Goal: Task Accomplishment & Management: Manage account settings

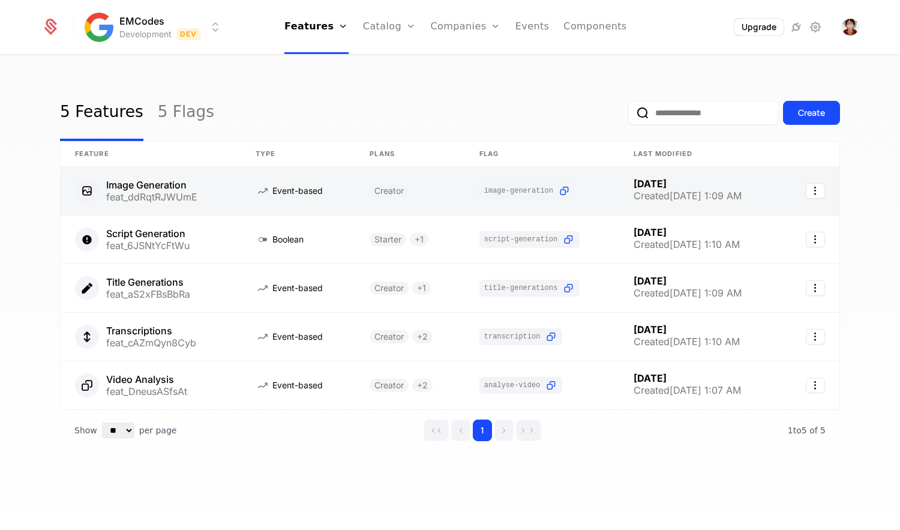
click at [156, 186] on link at bounding box center [151, 191] width 181 height 48
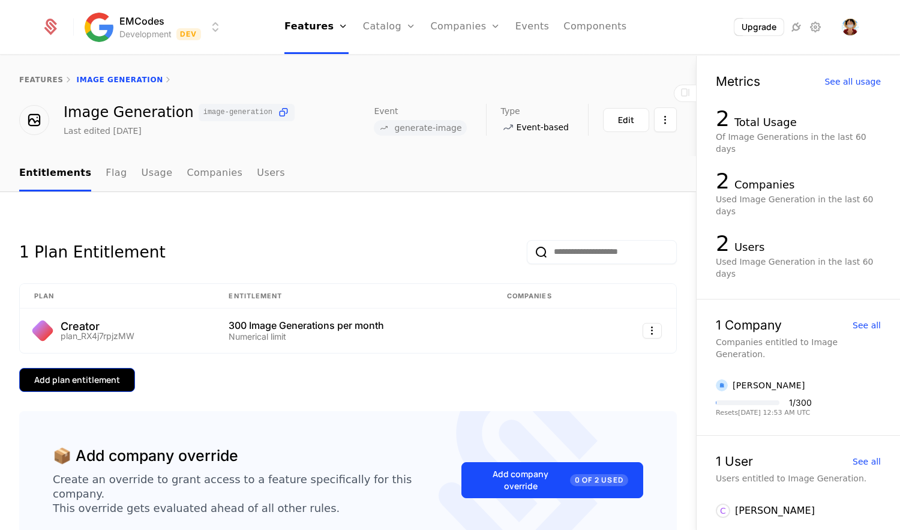
click at [103, 383] on div "Add plan entitlement" at bounding box center [77, 380] width 86 height 12
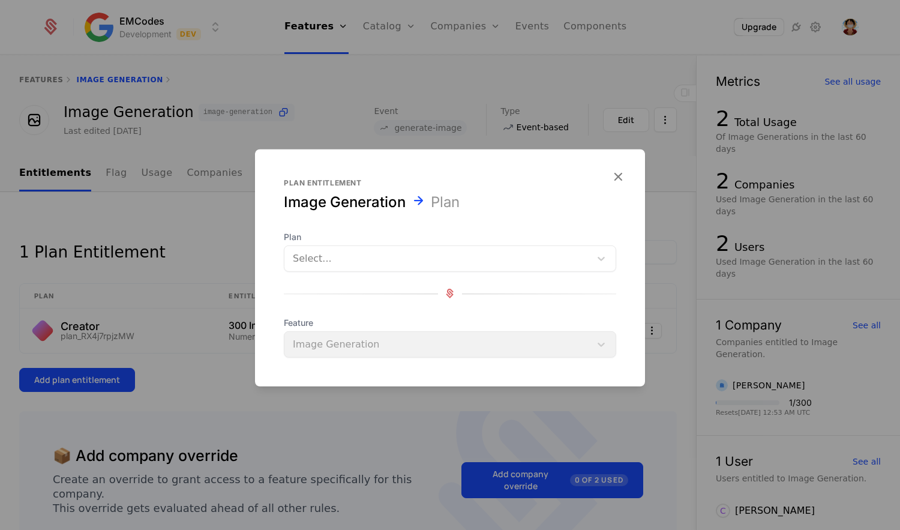
click at [373, 250] on div at bounding box center [437, 258] width 289 height 17
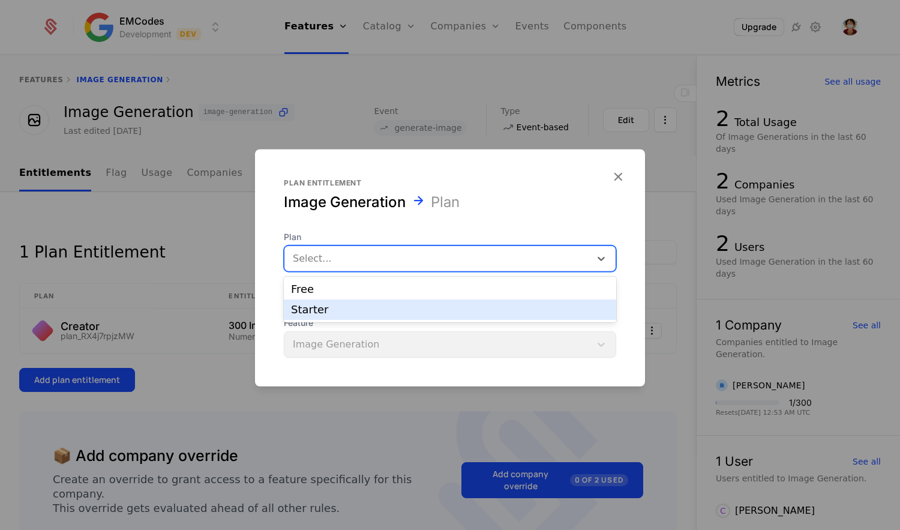
click at [330, 311] on div "Starter" at bounding box center [450, 309] width 318 height 11
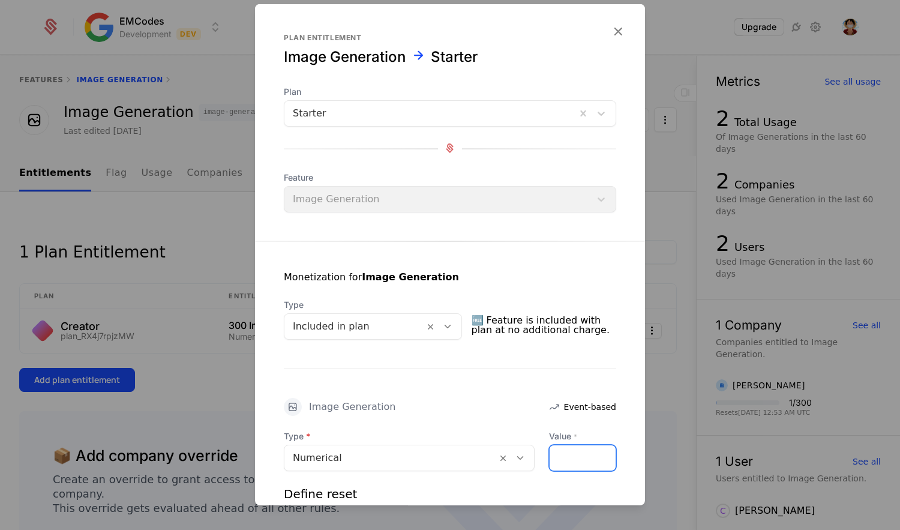
click at [576, 459] on input "Value *" at bounding box center [583, 457] width 66 height 25
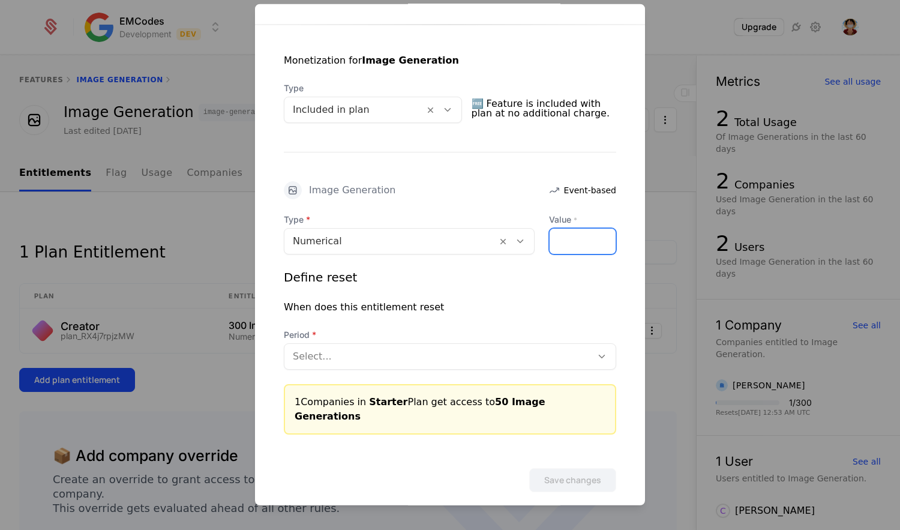
type input "**"
click at [407, 359] on div at bounding box center [438, 355] width 290 height 17
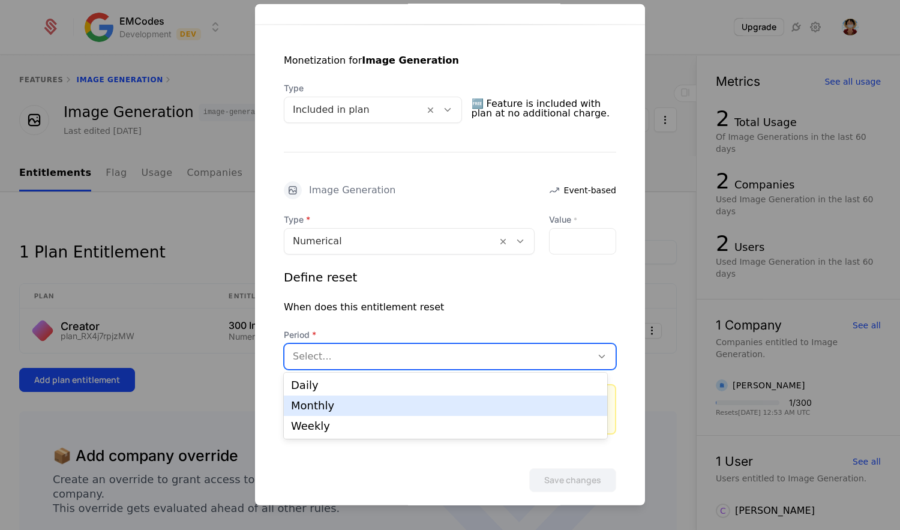
click at [372, 407] on div "Monthly" at bounding box center [445, 405] width 309 height 11
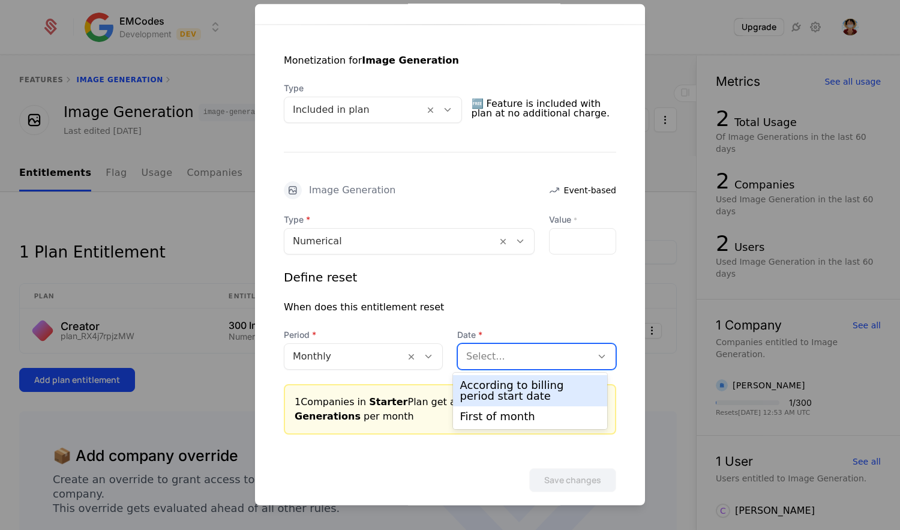
click at [506, 362] on div at bounding box center [524, 355] width 117 height 17
click at [507, 391] on div "According to billing period start date" at bounding box center [530, 391] width 140 height 22
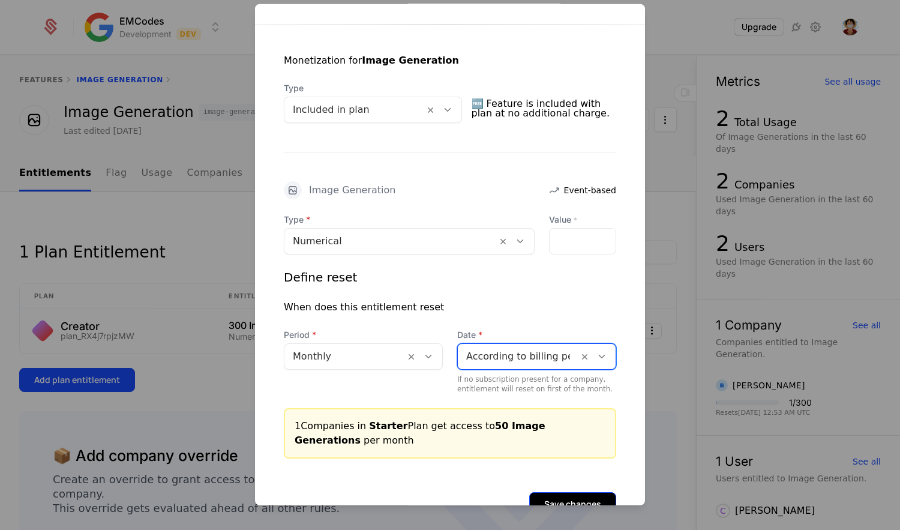
click at [564, 497] on button "Save changes" at bounding box center [572, 503] width 87 height 24
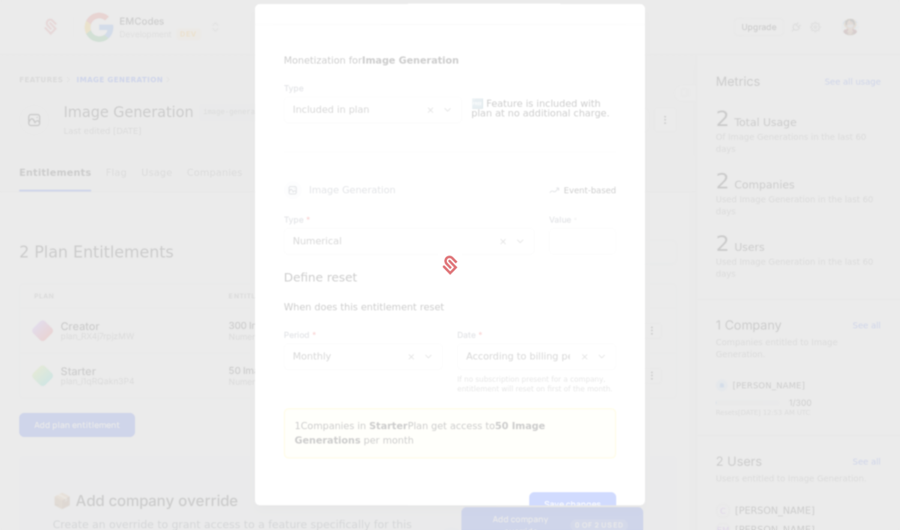
scroll to position [0, 0]
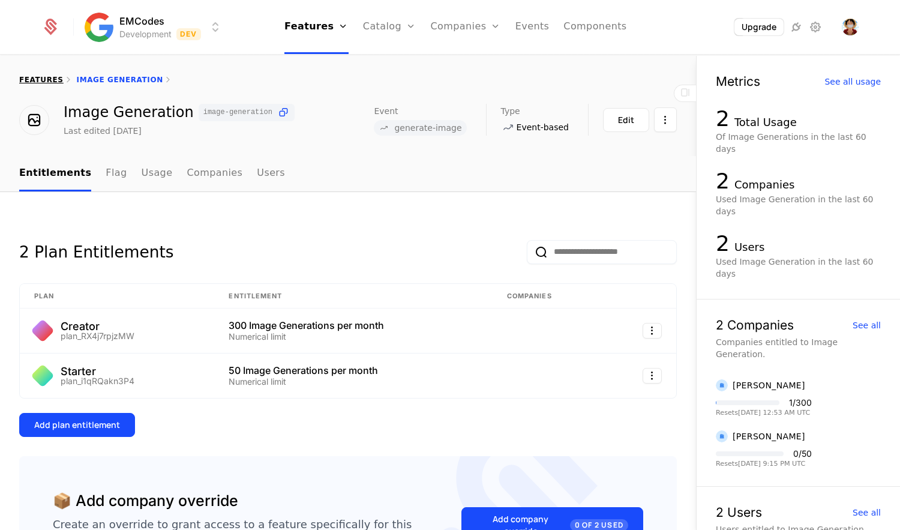
click at [50, 80] on link "features" at bounding box center [41, 80] width 44 height 8
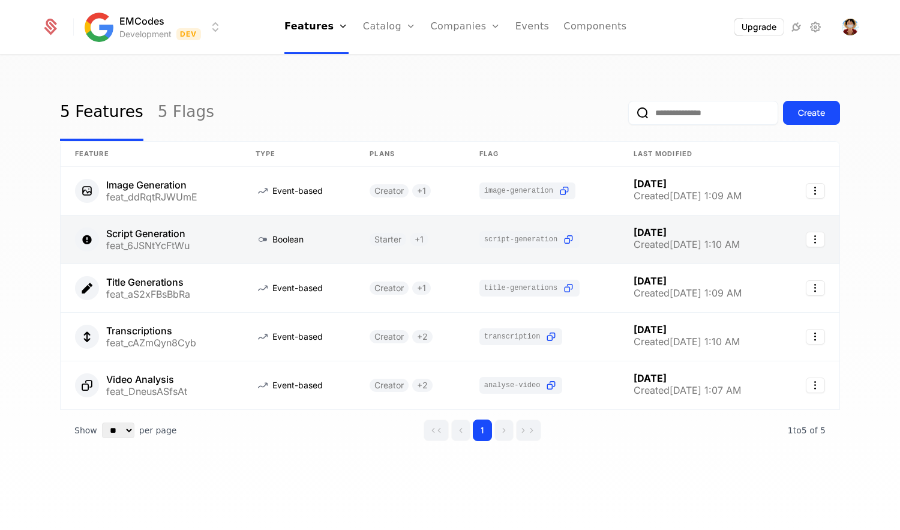
click at [154, 229] on link at bounding box center [151, 239] width 181 height 48
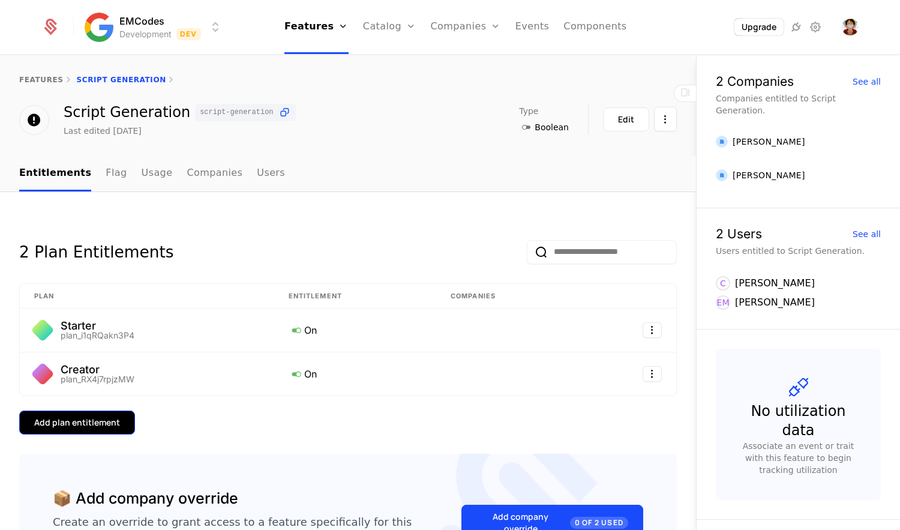
click at [110, 416] on button "Add plan entitlement" at bounding box center [77, 422] width 116 height 24
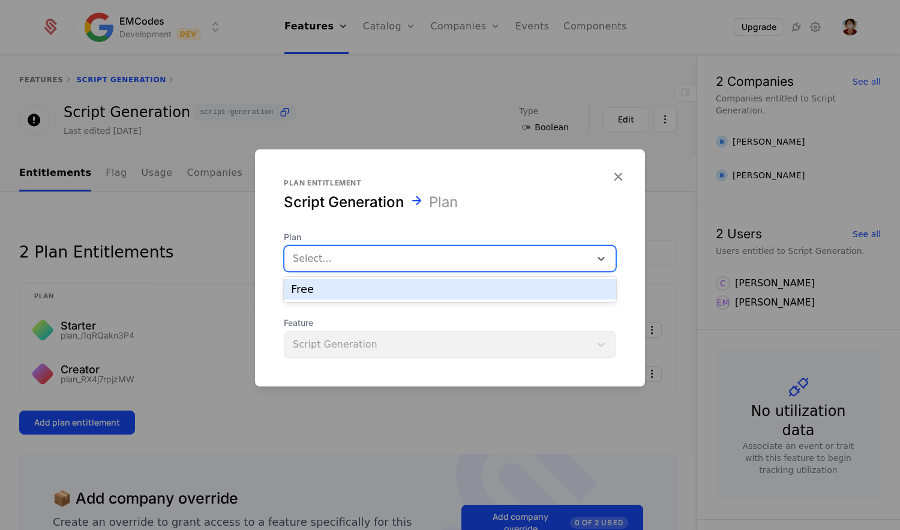
click at [359, 266] on div at bounding box center [437, 258] width 289 height 17
click at [619, 178] on div "Plan entitlement Script Generation Plan Plan 1 result available. Use Up and Dow…" at bounding box center [450, 267] width 390 height 237
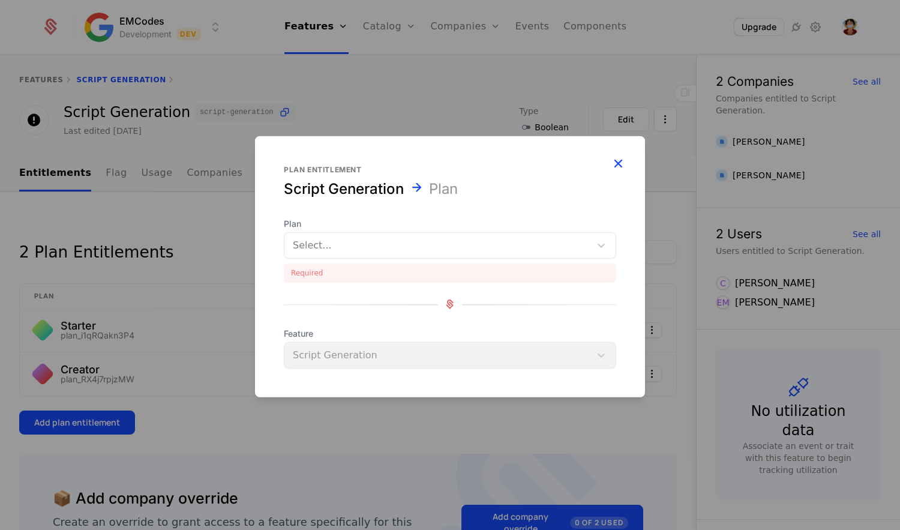
click at [618, 163] on icon "button" at bounding box center [618, 163] width 16 height 16
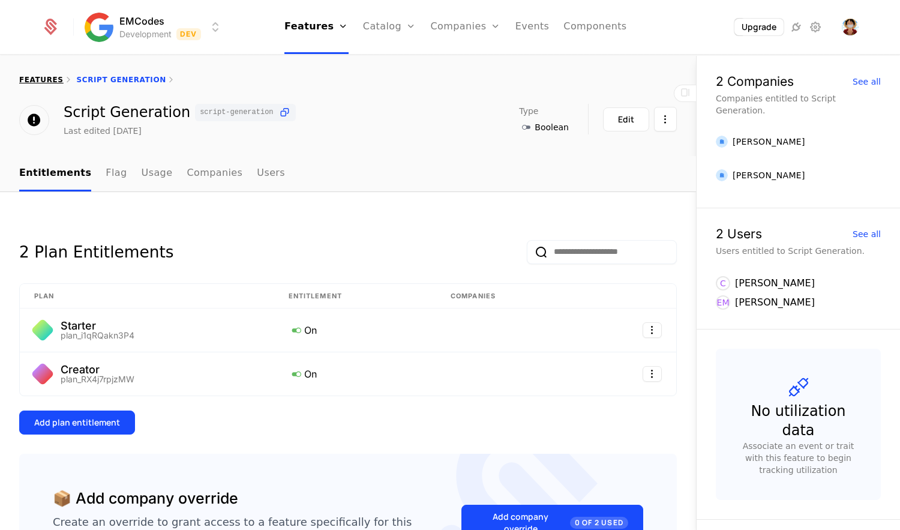
click at [34, 80] on link "features" at bounding box center [41, 80] width 44 height 8
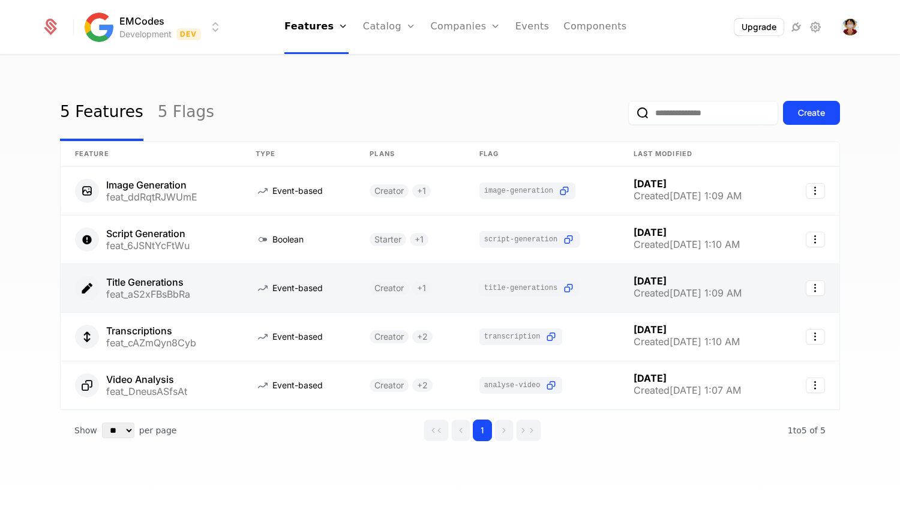
click at [155, 289] on link at bounding box center [151, 288] width 181 height 48
click at [147, 295] on link at bounding box center [151, 288] width 181 height 48
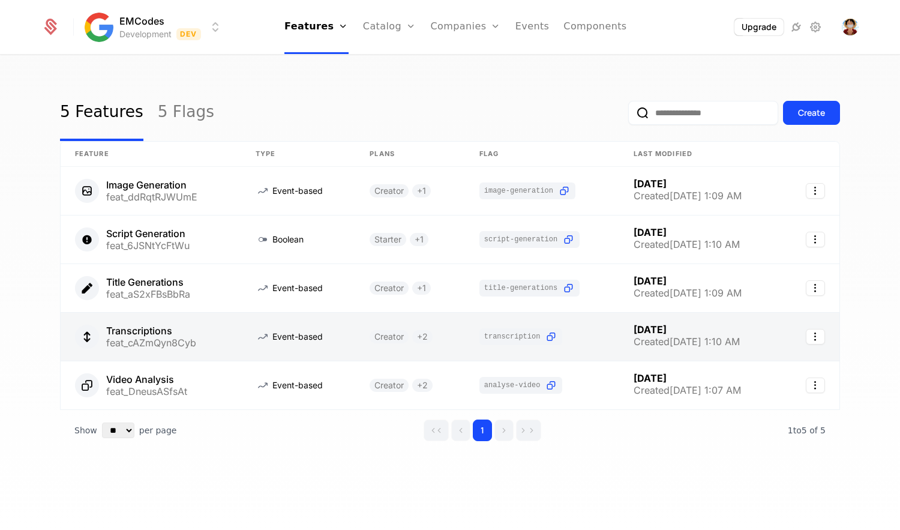
click at [173, 337] on link at bounding box center [151, 337] width 181 height 48
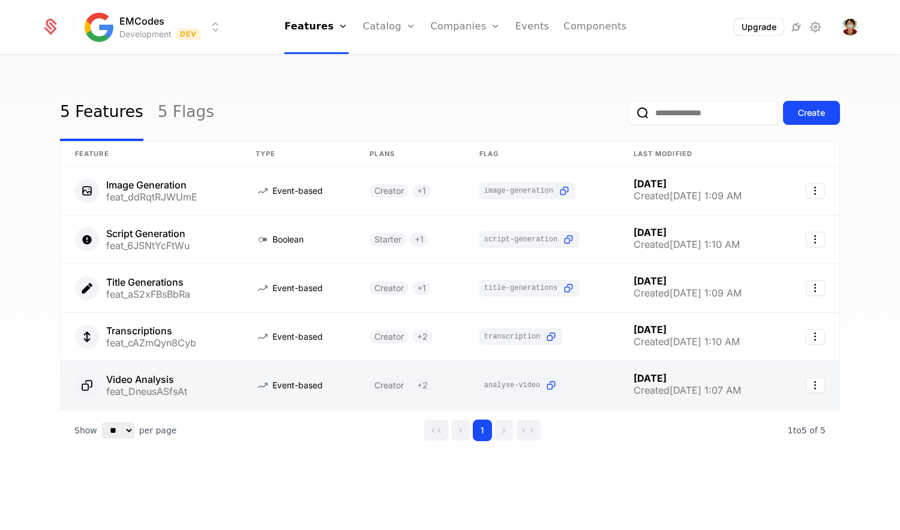
click at [158, 392] on link at bounding box center [151, 385] width 181 height 48
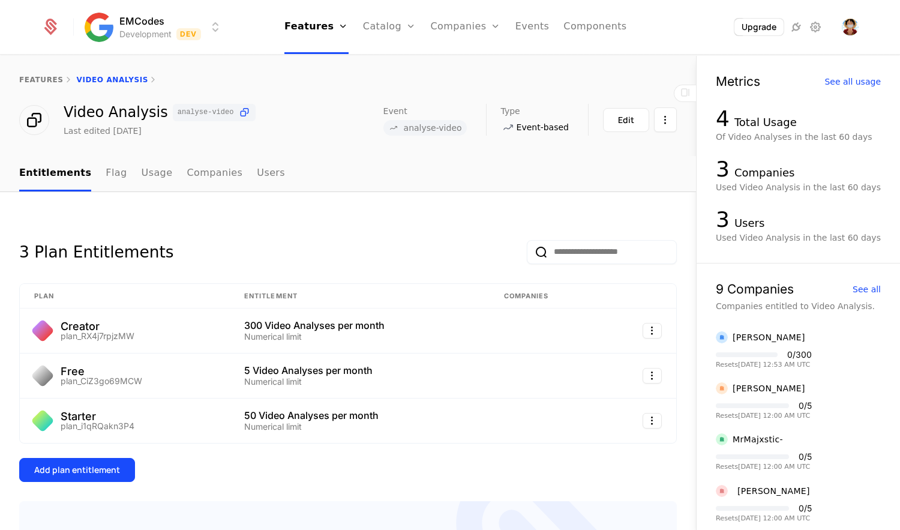
click at [46, 88] on div "features Video Analysis" at bounding box center [348, 80] width 696 height 48
click at [41, 80] on link "features" at bounding box center [41, 80] width 44 height 8
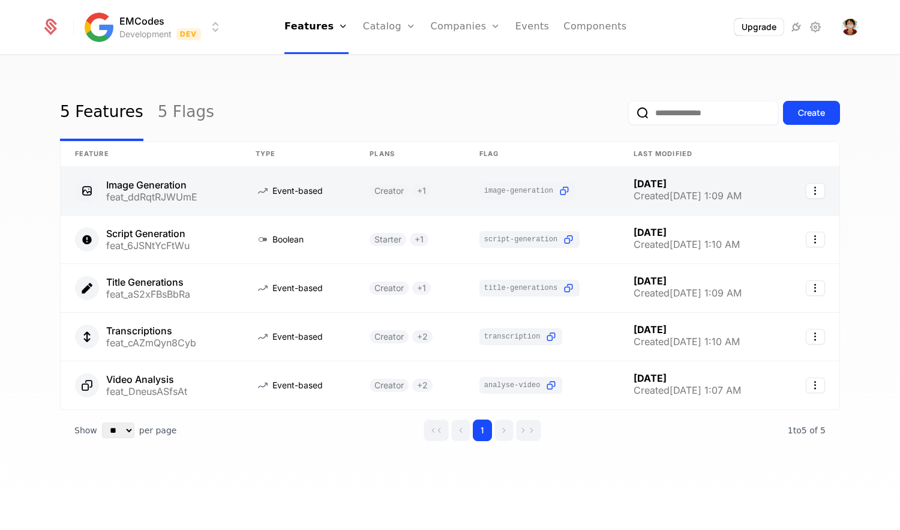
click at [143, 199] on link at bounding box center [151, 191] width 181 height 48
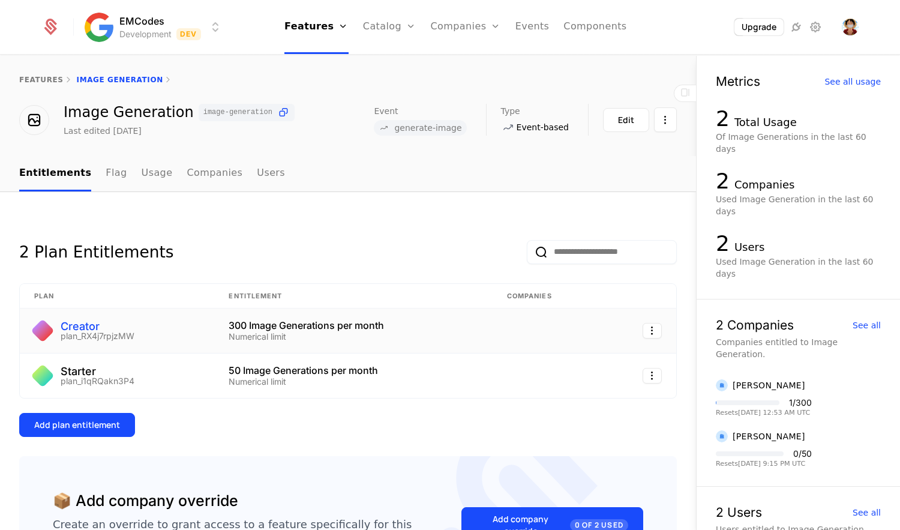
click at [90, 326] on div "Creator" at bounding box center [98, 326] width 74 height 11
click at [636, 323] on td at bounding box center [640, 330] width 73 height 45
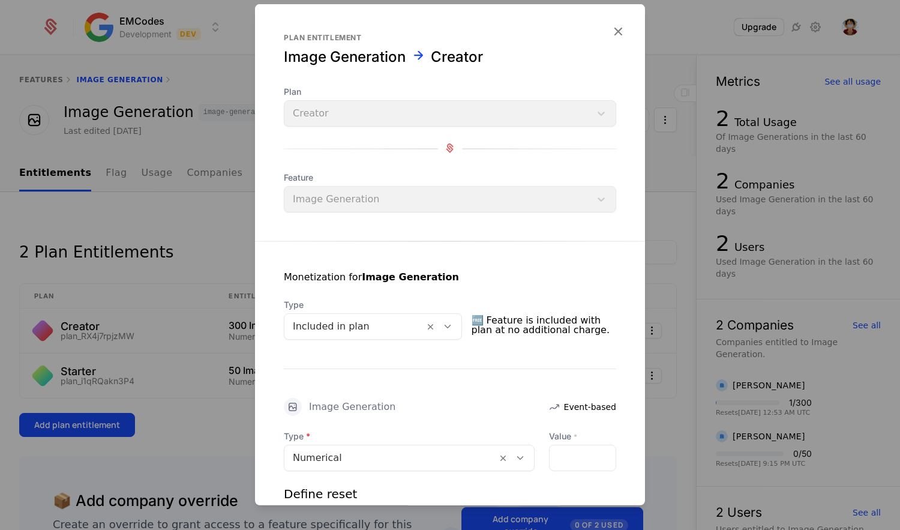
scroll to position [255, 0]
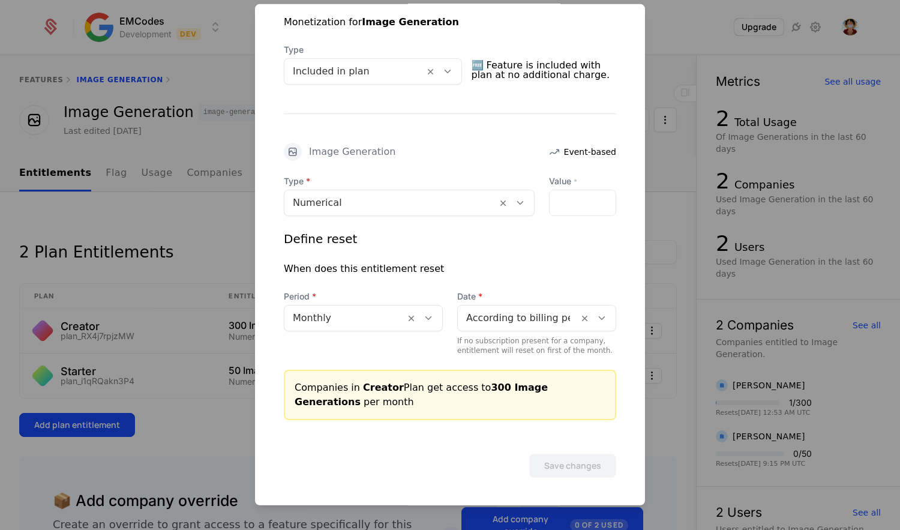
click at [682, 337] on div at bounding box center [450, 265] width 900 height 530
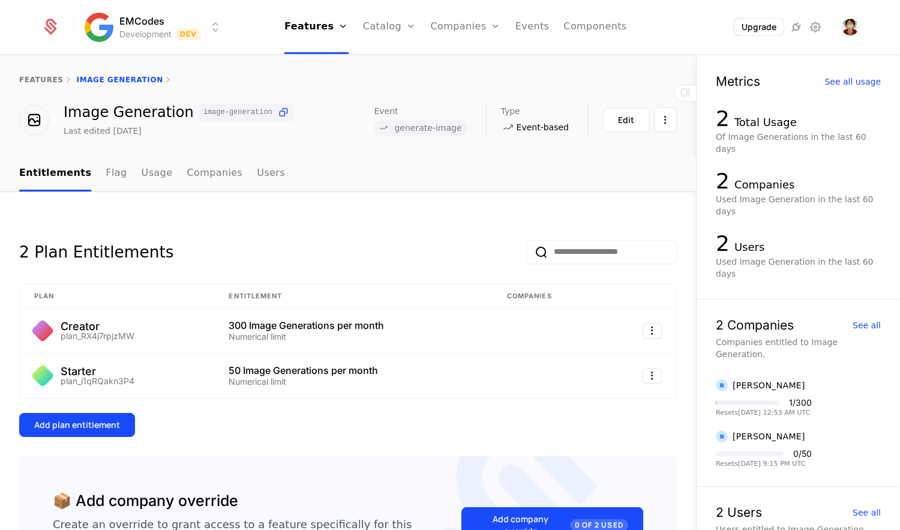
click at [48, 28] on icon at bounding box center [50, 27] width 17 height 17
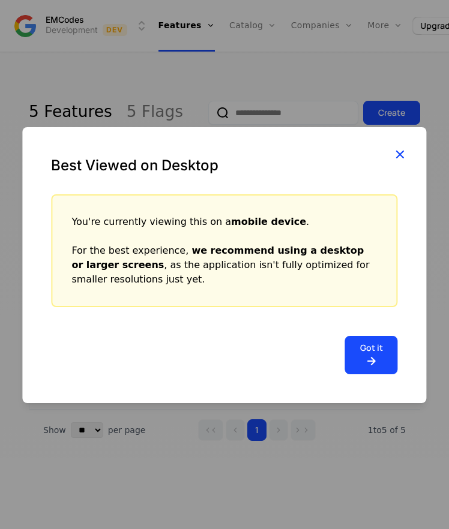
click at [395, 151] on icon "button" at bounding box center [400, 154] width 16 height 16
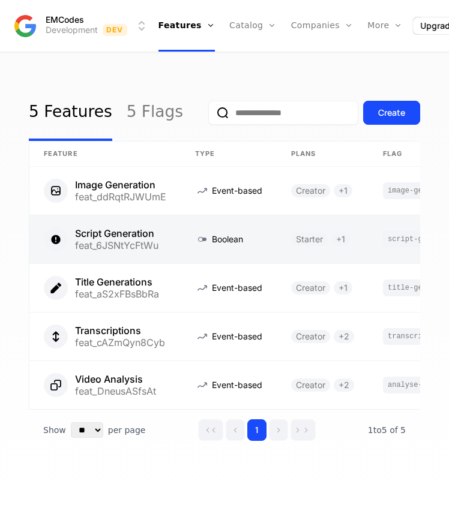
click at [134, 235] on link at bounding box center [104, 239] width 151 height 48
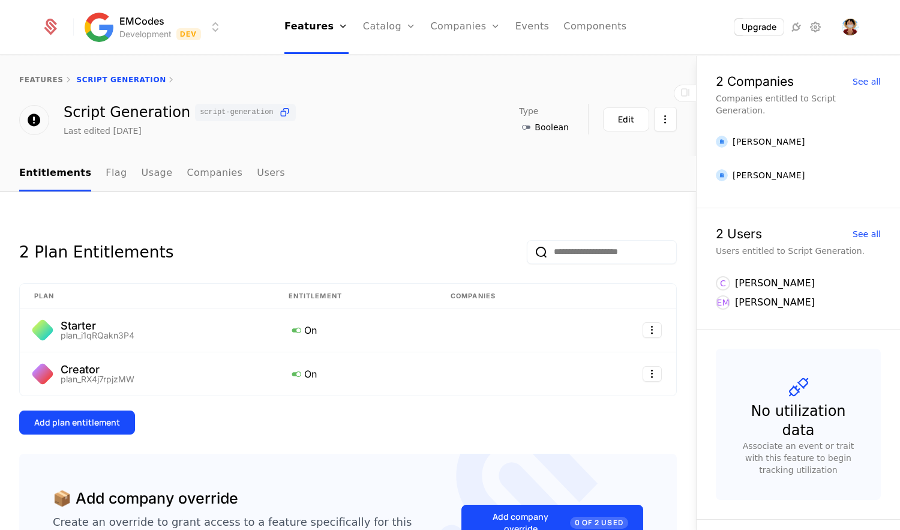
click at [48, 73] on div "features Script Generation" at bounding box center [348, 80] width 696 height 48
click at [48, 76] on link "features" at bounding box center [41, 80] width 44 height 8
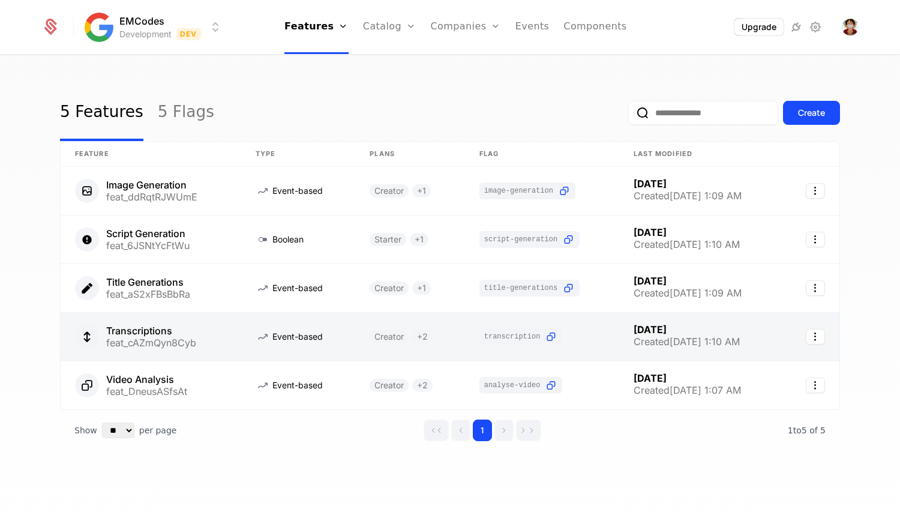
click at [149, 339] on link at bounding box center [151, 337] width 181 height 48
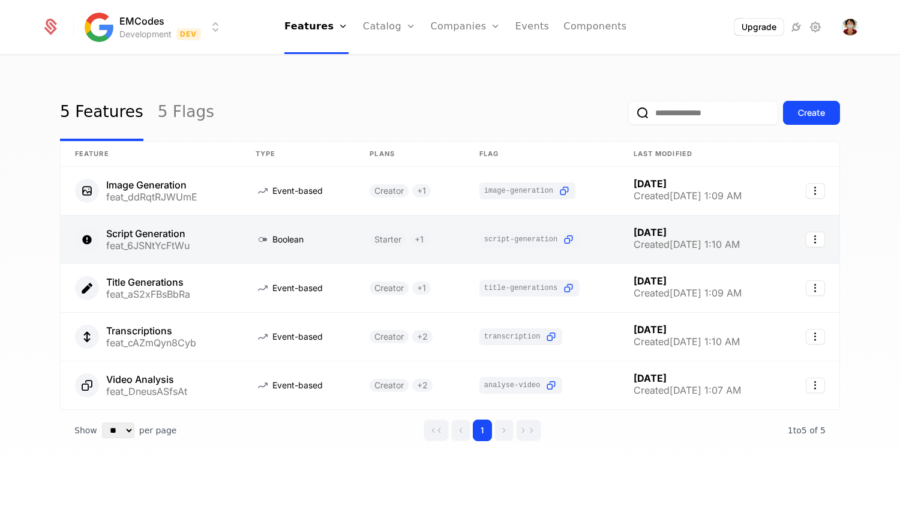
click at [201, 249] on link at bounding box center [151, 239] width 181 height 48
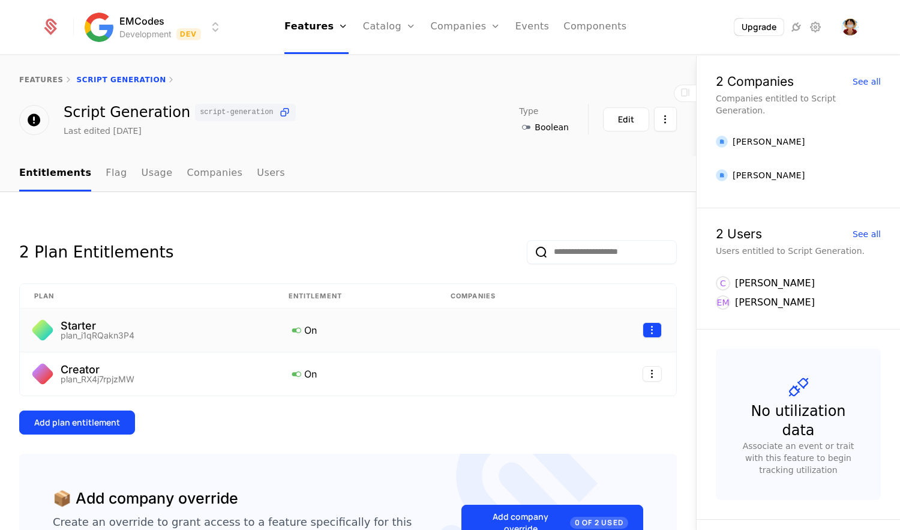
click at [642, 329] on html "EMCodes Development Dev Features Features Flags Catalog Plans Add Ons Credits C…" at bounding box center [450, 265] width 900 height 530
click at [572, 383] on div "Edit" at bounding box center [562, 387] width 31 height 17
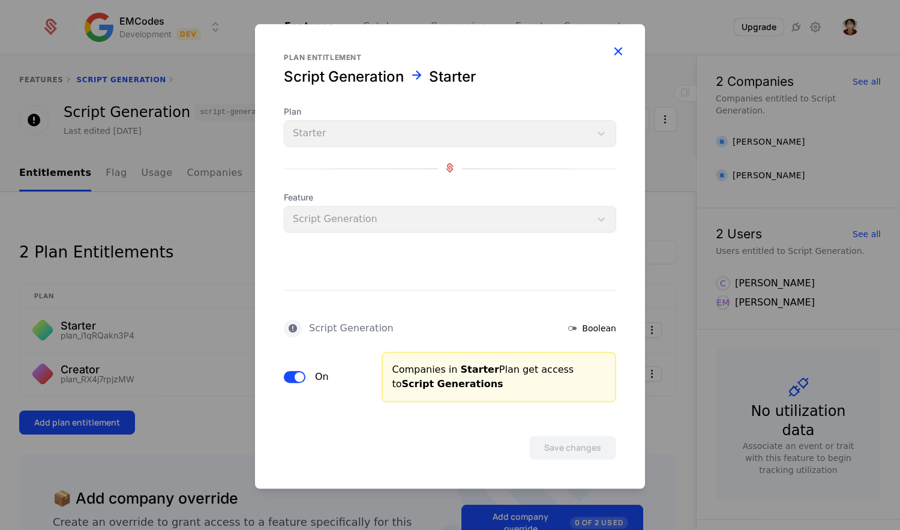
click at [619, 53] on icon "button" at bounding box center [618, 51] width 16 height 16
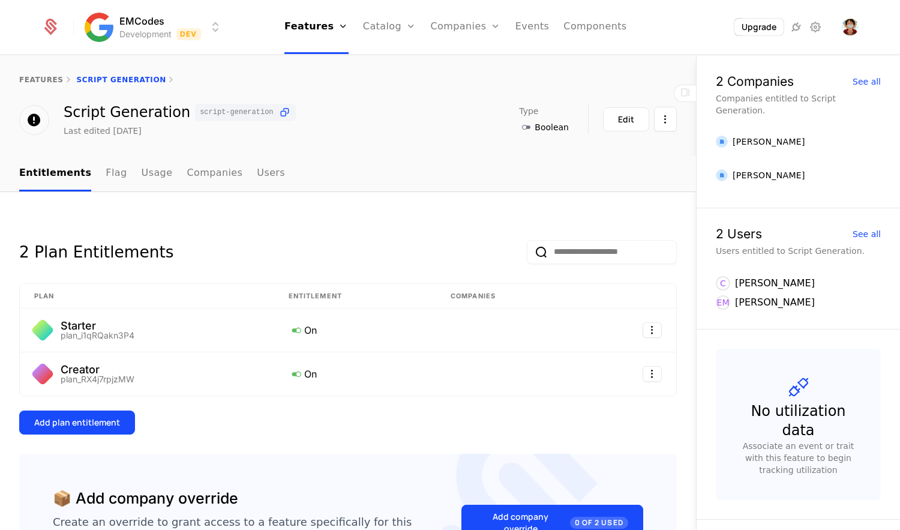
click at [519, 130] on icon at bounding box center [526, 127] width 14 height 14
click at [314, 96] on link "Flags" at bounding box center [326, 90] width 55 height 14
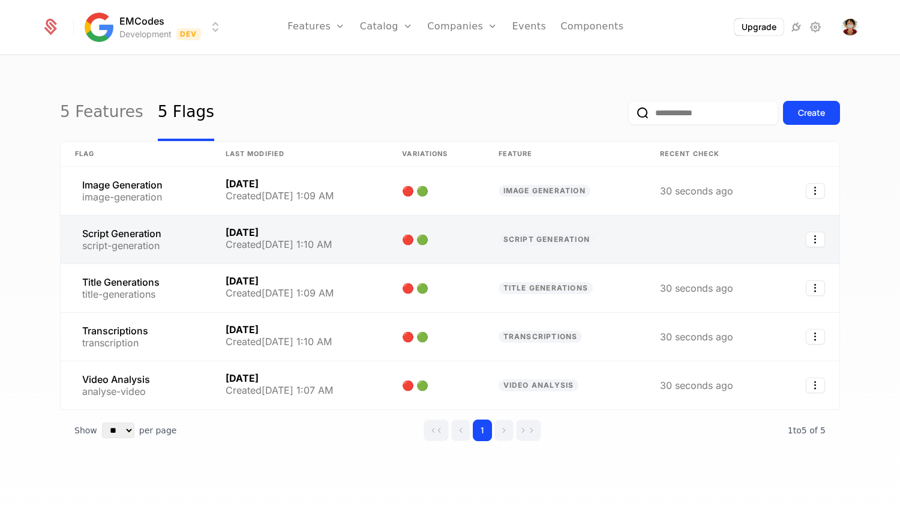
click at [196, 242] on link at bounding box center [136, 239] width 151 height 48
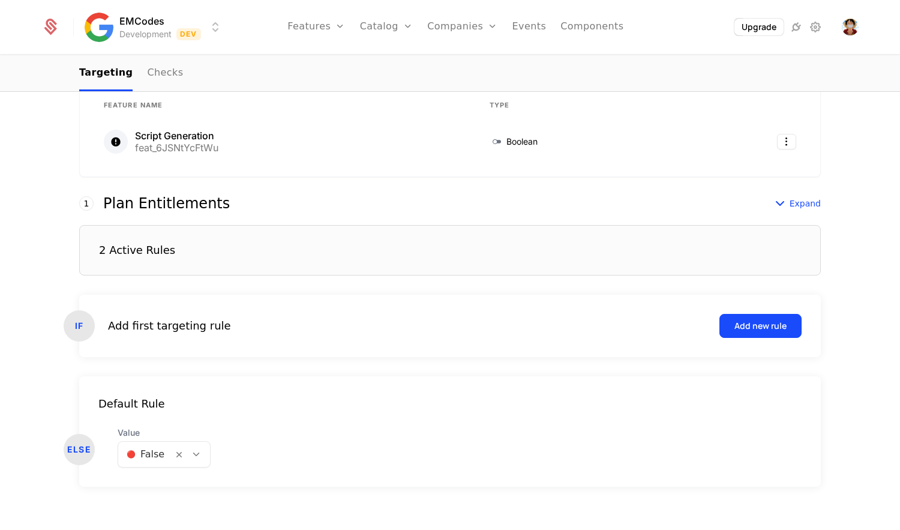
scroll to position [256, 0]
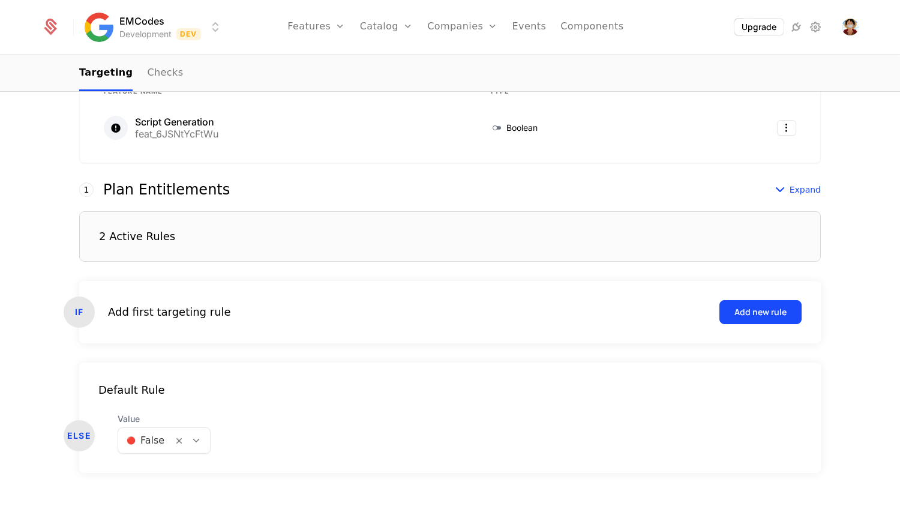
click at [248, 224] on div "2 Active Rules" at bounding box center [450, 236] width 742 height 50
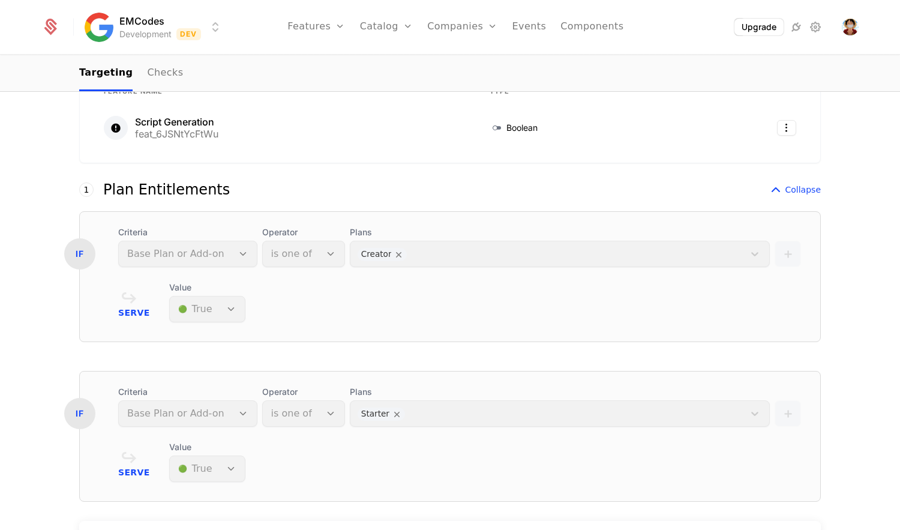
click at [214, 417] on div "Criteria Base Plan or Add-on" at bounding box center [187, 406] width 139 height 41
click at [221, 413] on div "Criteria Base Plan or Add-on" at bounding box center [187, 406] width 139 height 41
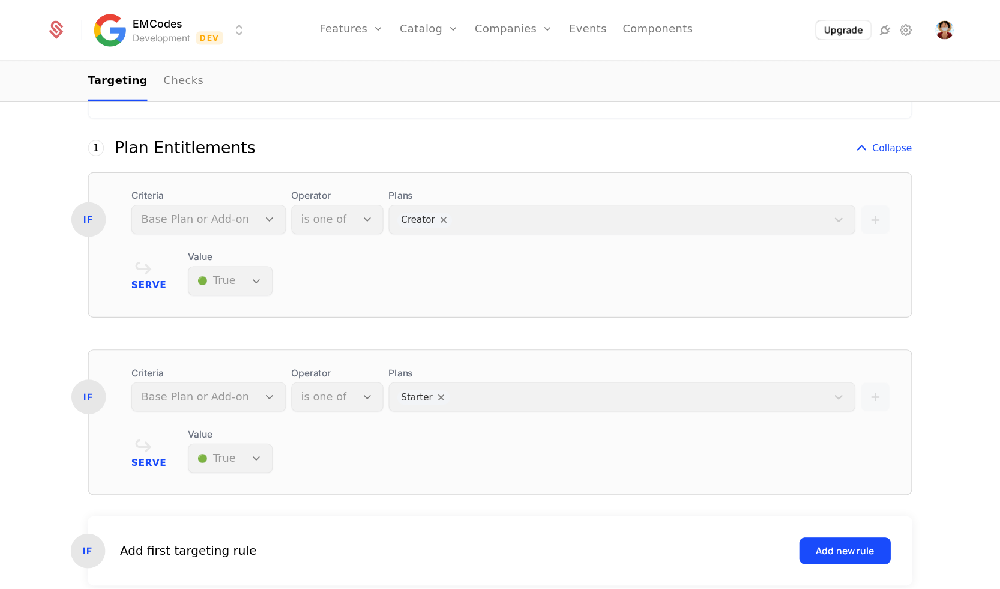
scroll to position [320, 0]
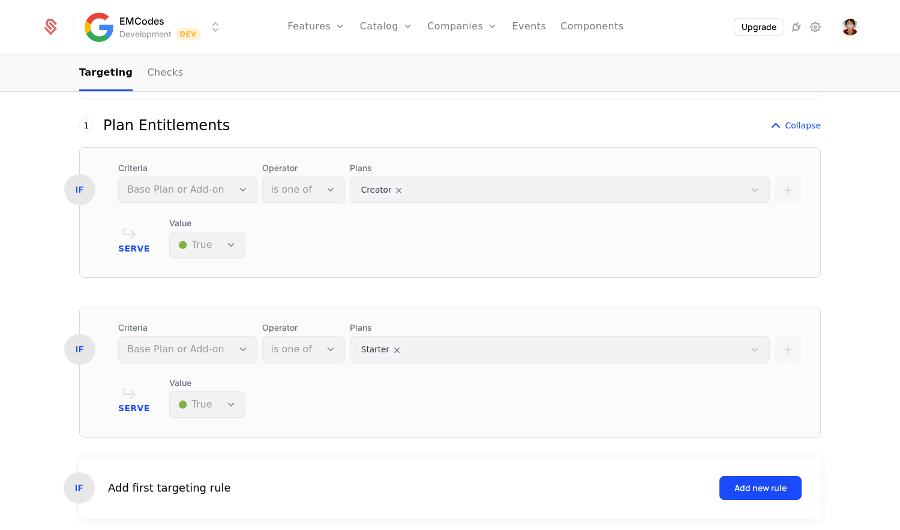
click at [866, 206] on div "Targeting Associated feature Feature Name Type Script Generation feat_6JSNtYcFt…" at bounding box center [450, 289] width 900 height 834
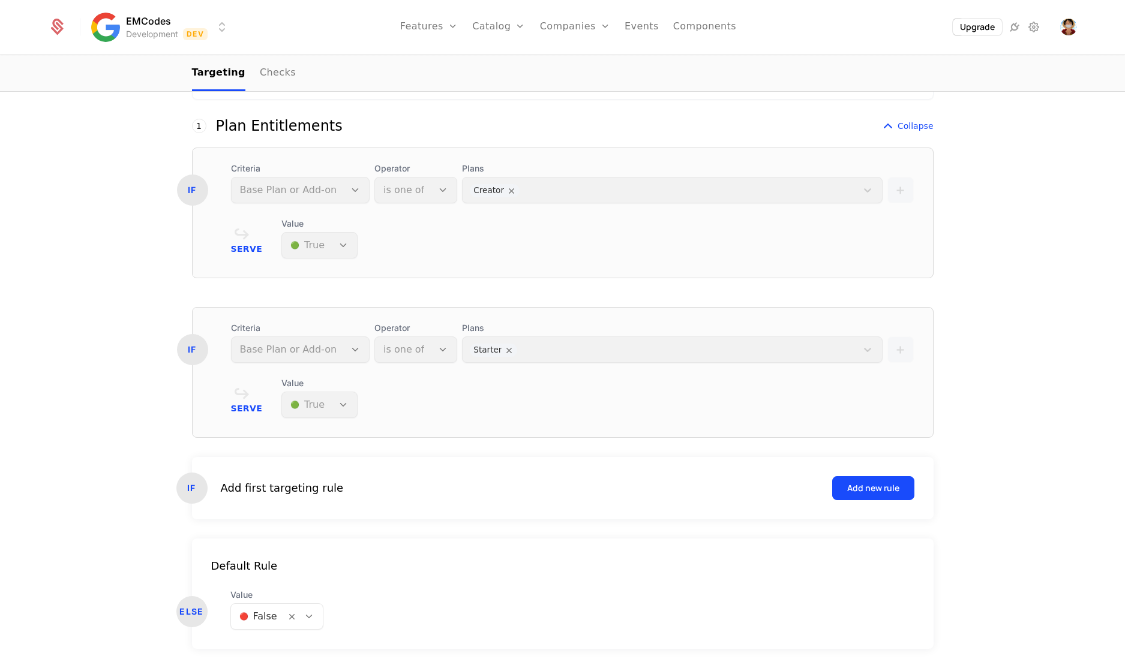
scroll to position [319, 0]
drag, startPoint x: 889, startPoint y: 0, endPoint x: 944, endPoint y: 592, distance: 594.2
click at [899, 529] on div "Targeting Associated feature Feature Name Type Script Generation feat_6JSNtYcFt…" at bounding box center [563, 304] width 780 height 748
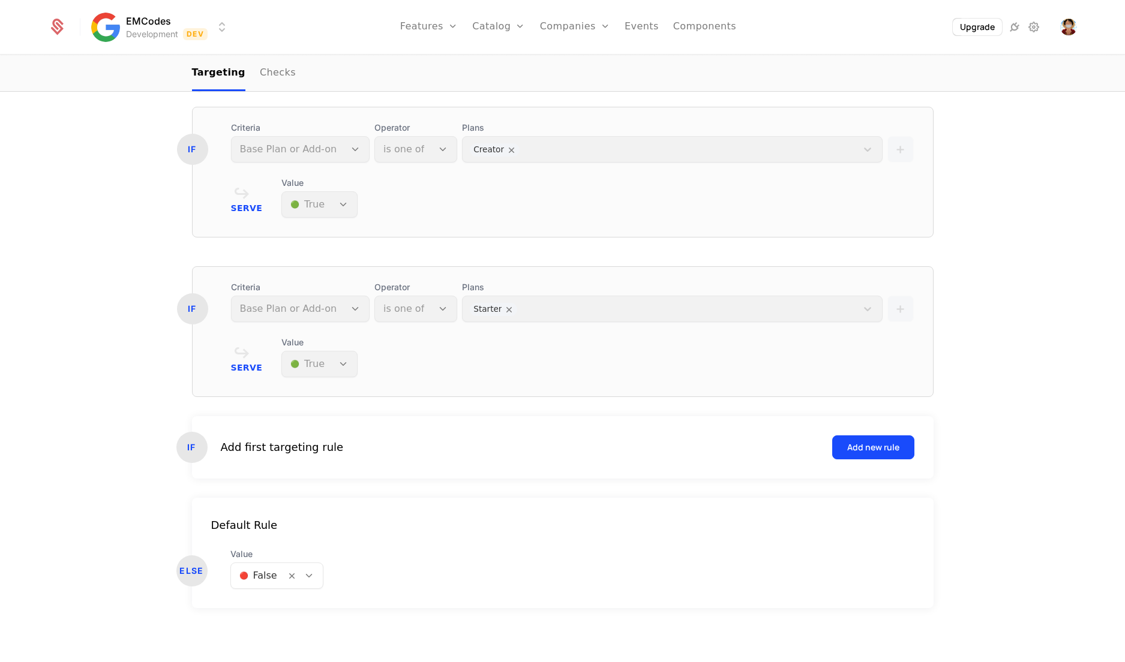
scroll to position [0, 0]
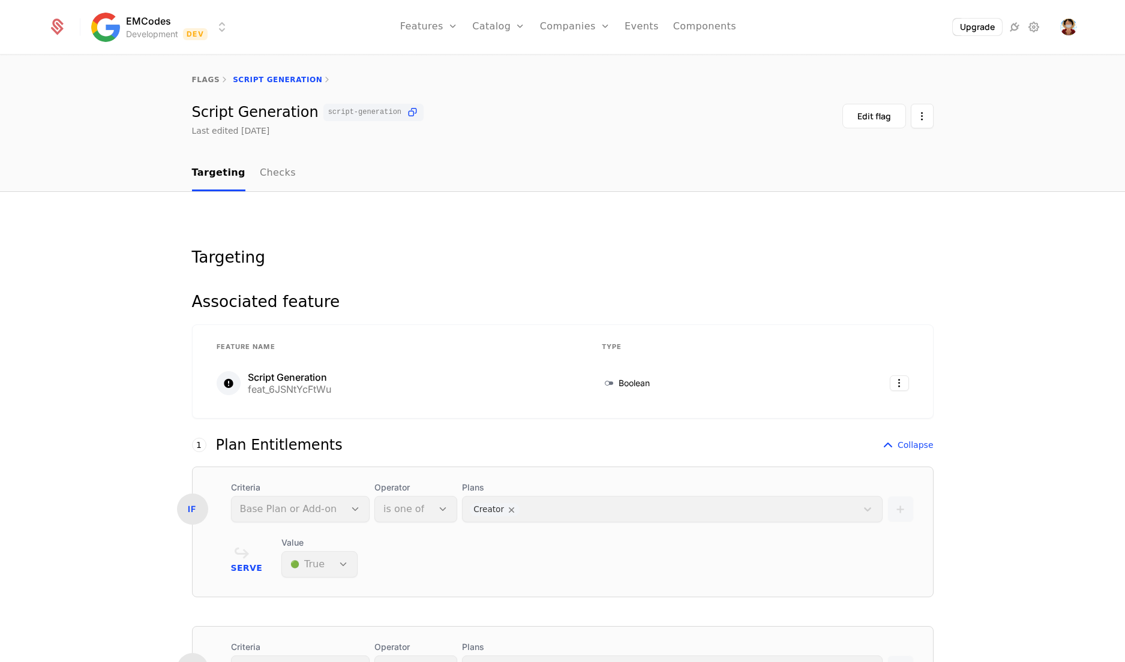
click at [462, 502] on div "Plans Creator" at bounding box center [672, 502] width 420 height 41
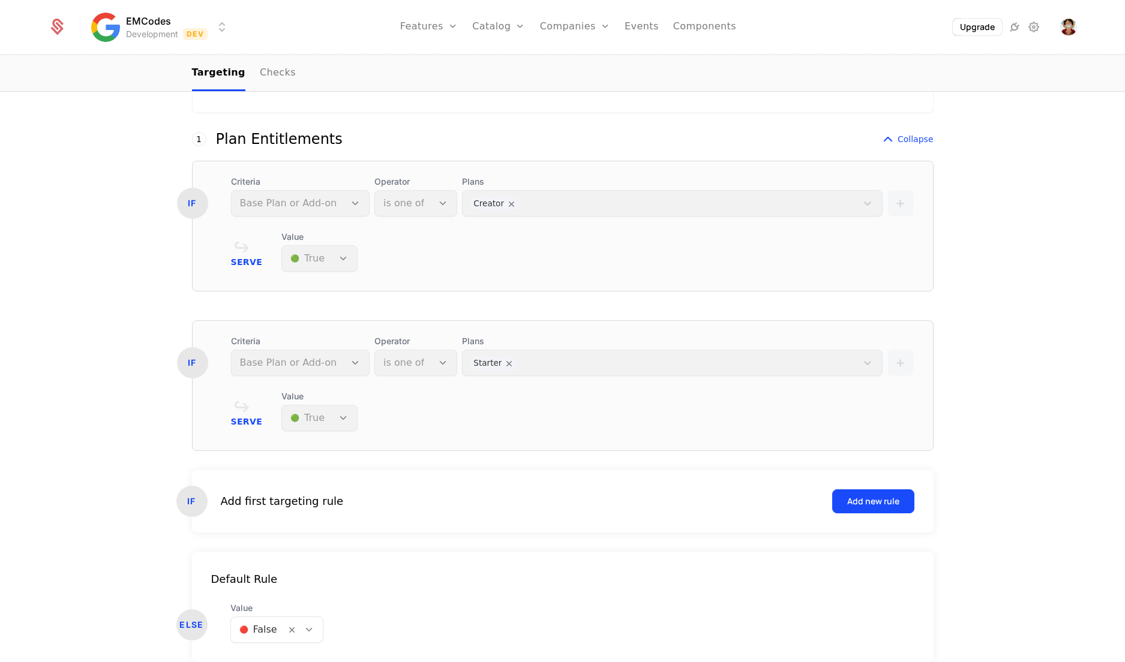
scroll to position [307, 0]
click at [55, 31] on icon at bounding box center [57, 28] width 13 height 13
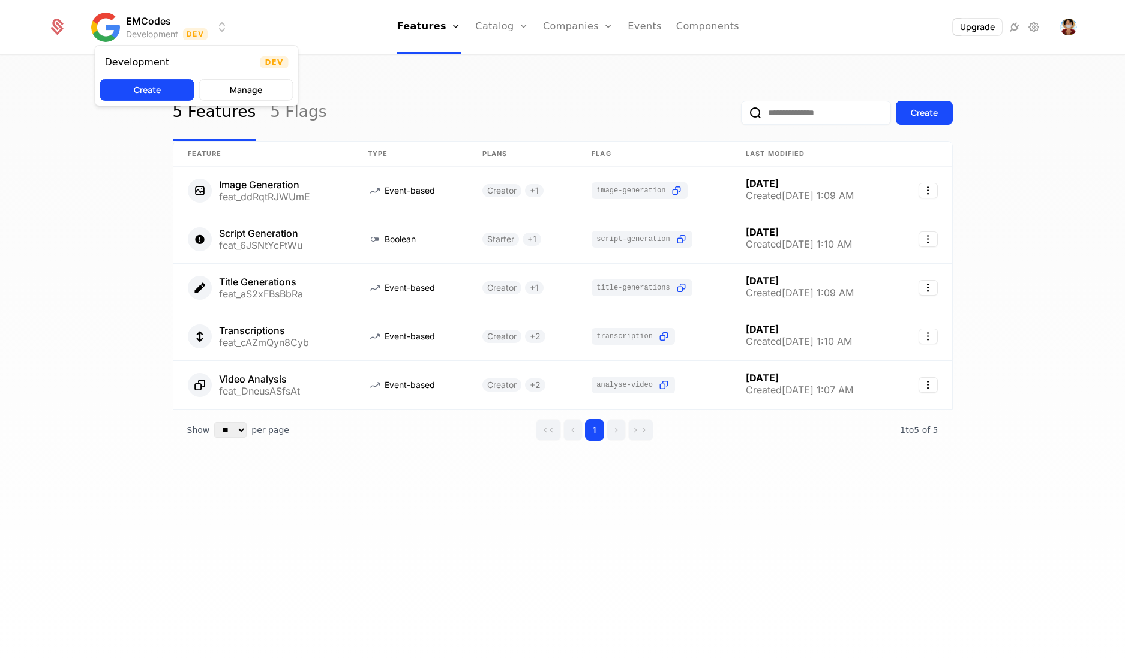
click at [140, 25] on html "EMCodes Development Dev Features Features Flags Catalog Plans Add Ons Credits C…" at bounding box center [562, 331] width 1125 height 662
click at [218, 83] on button "Manage" at bounding box center [246, 90] width 94 height 22
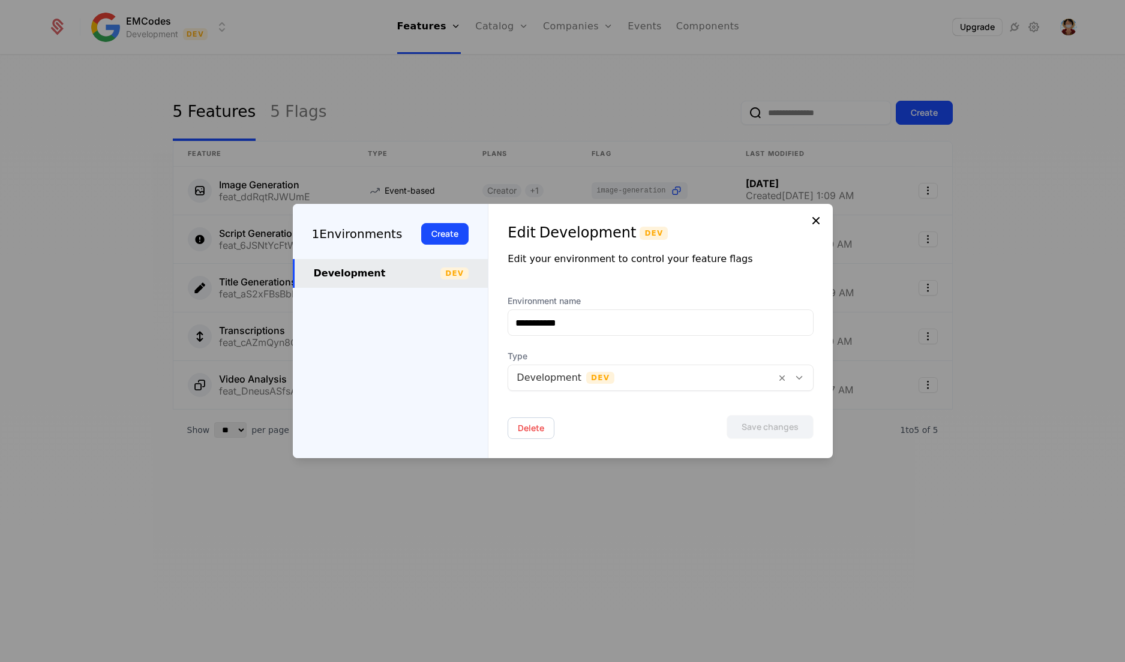
click at [812, 215] on icon at bounding box center [816, 221] width 14 height 14
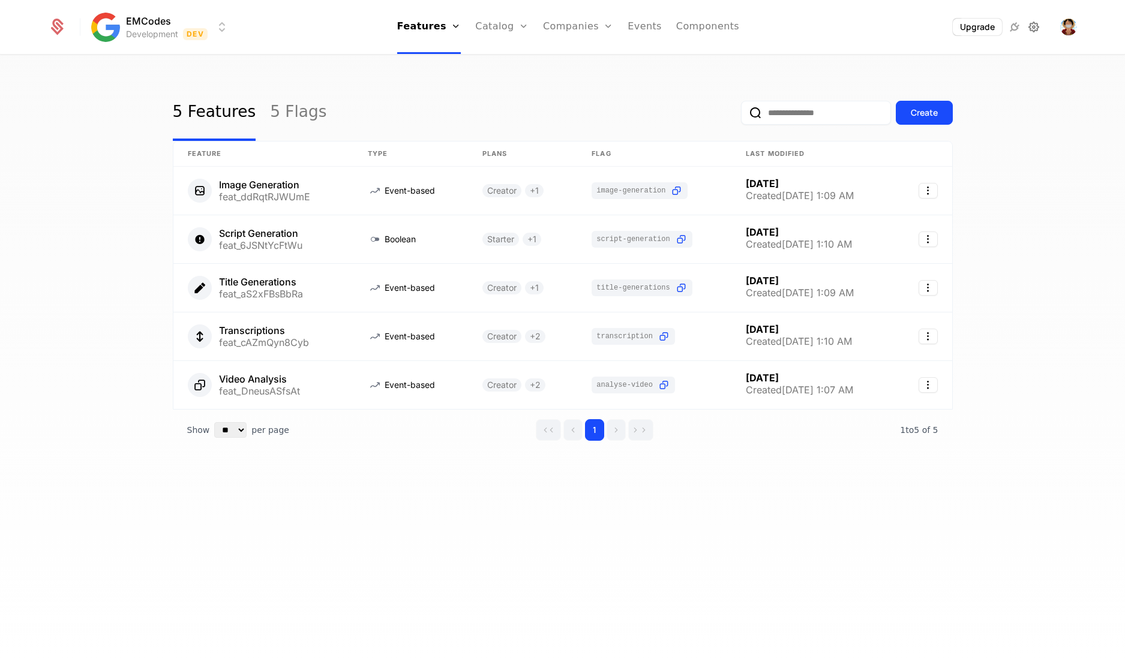
click at [899, 32] on icon at bounding box center [1034, 27] width 14 height 14
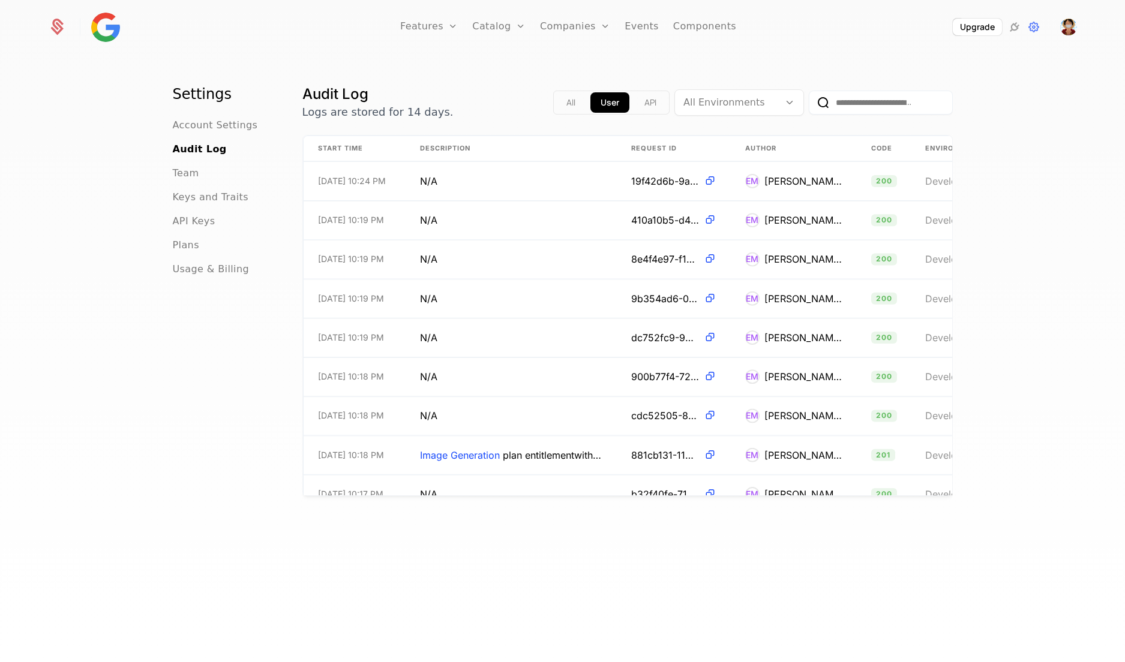
click at [53, 22] on icon at bounding box center [58, 24] width 11 height 11
